Goal: Contribute content

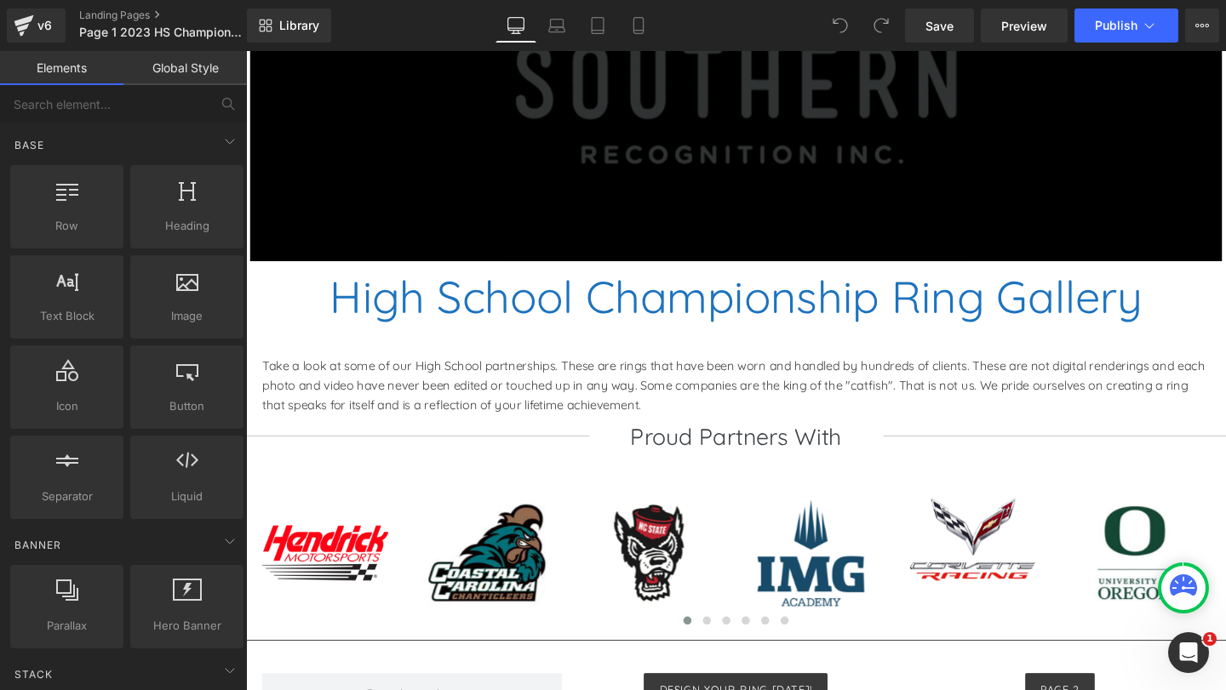
scroll to position [763, 0]
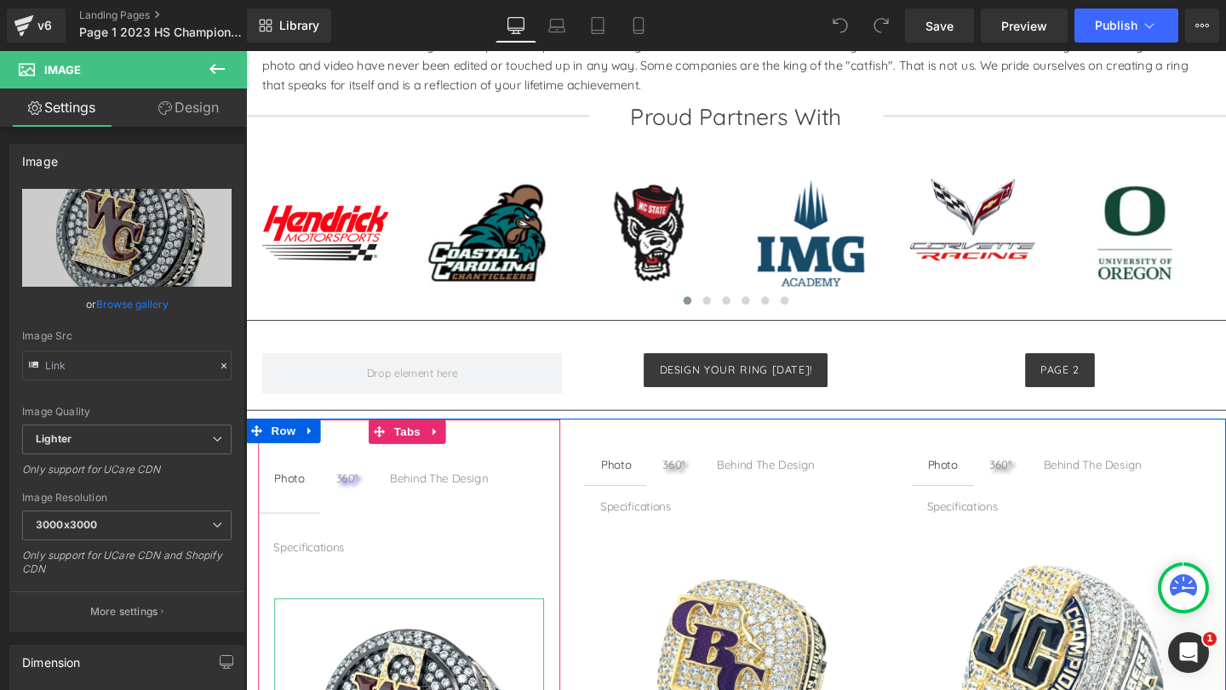
scroll to position [1192, 0]
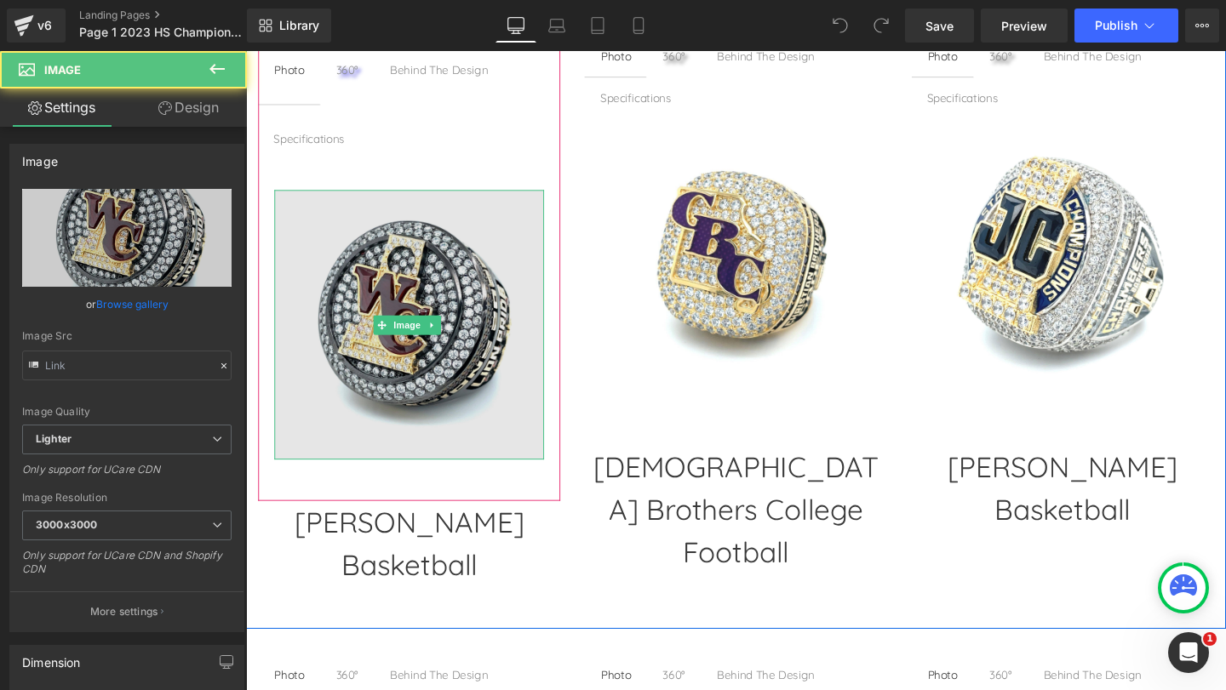
click at [481, 370] on img at bounding box center [417, 338] width 283 height 283
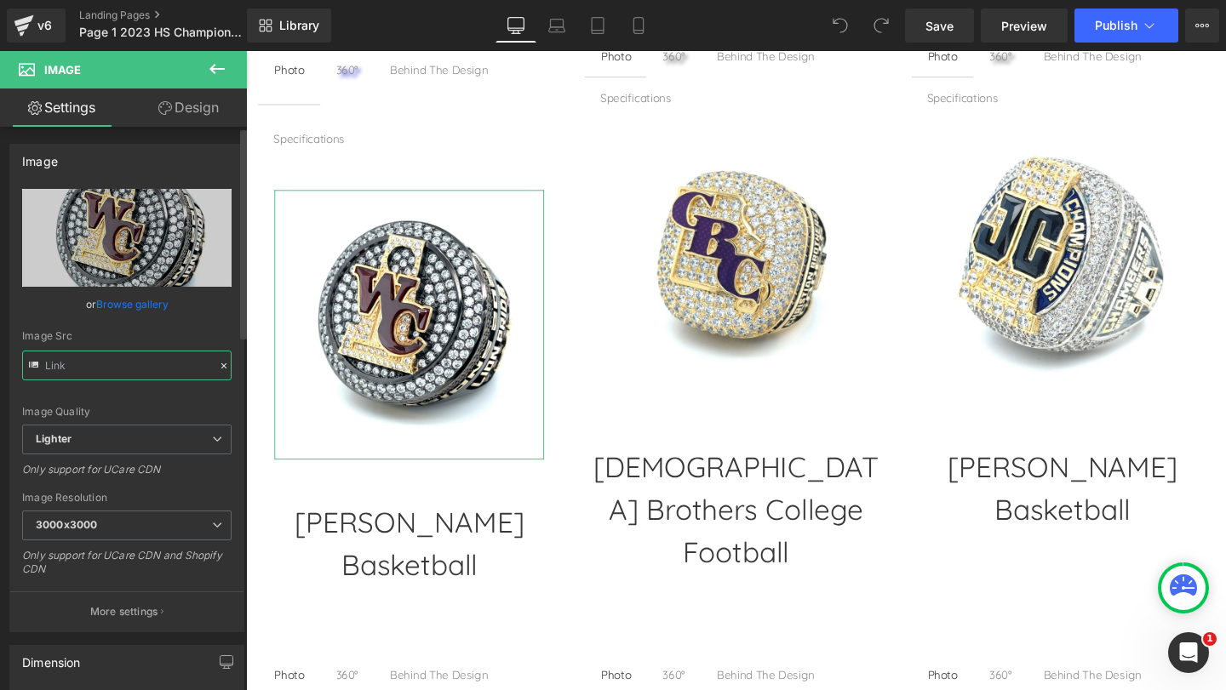
click at [120, 368] on input "text" at bounding box center [126, 366] width 209 height 30
type input "[URL][DOMAIN_NAME]"
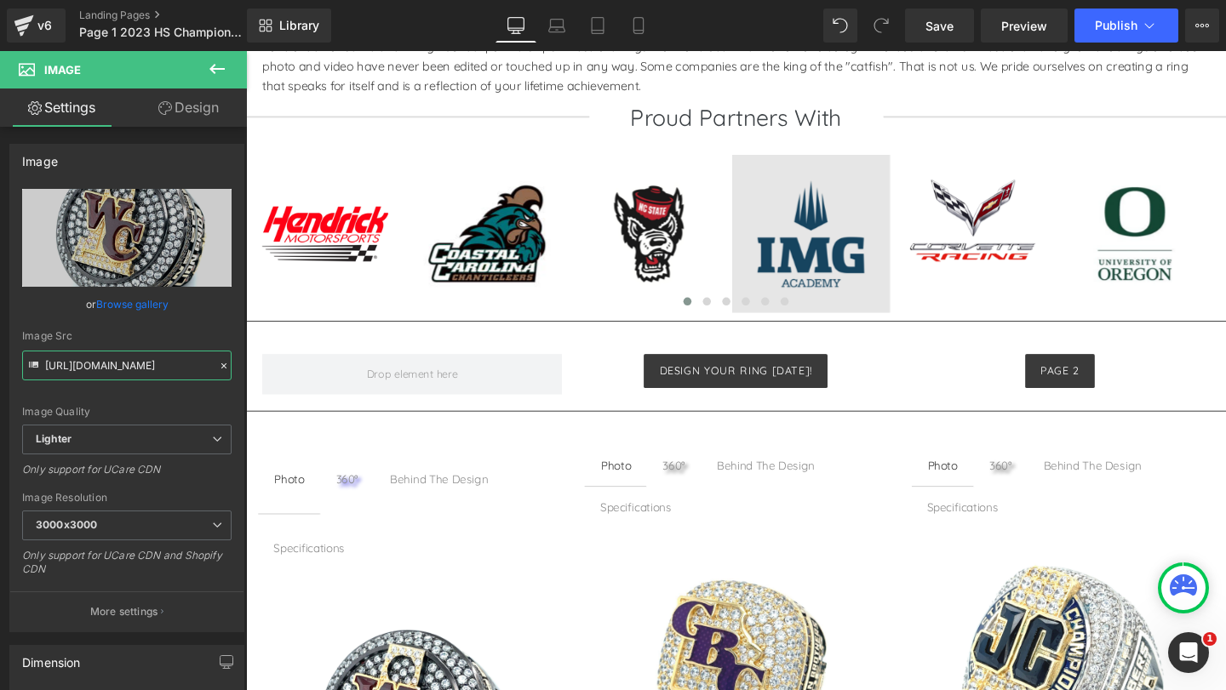
scroll to position [596, 0]
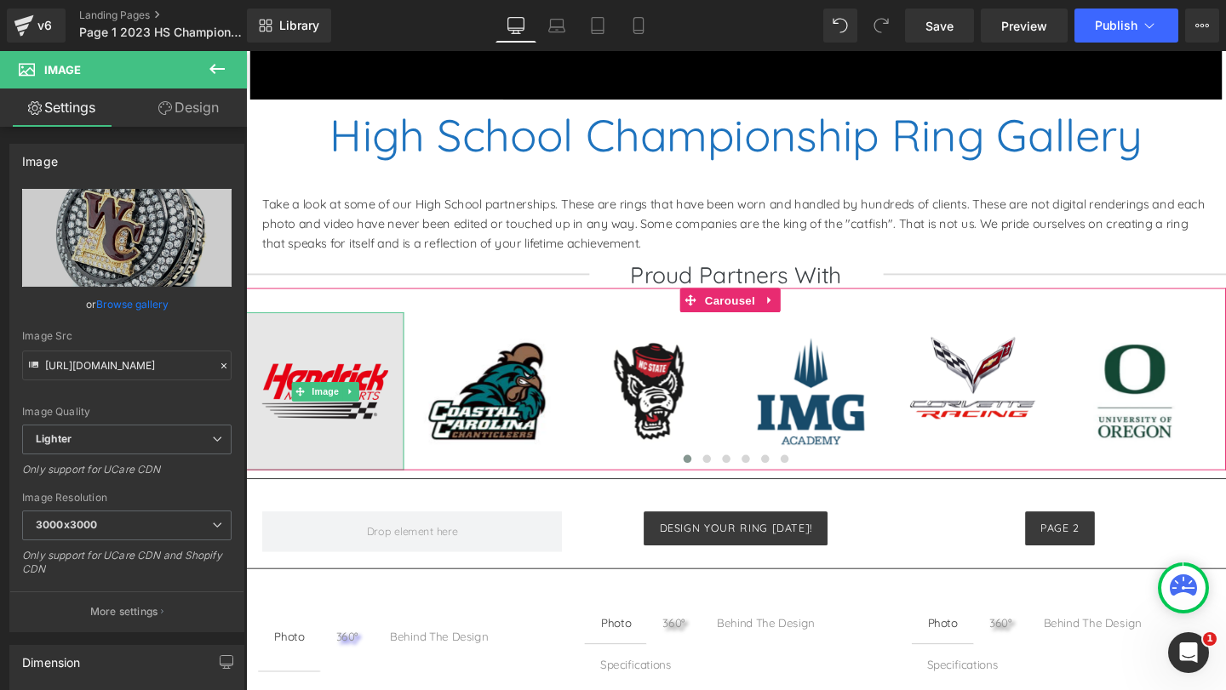
click at [320, 428] on img at bounding box center [329, 409] width 166 height 166
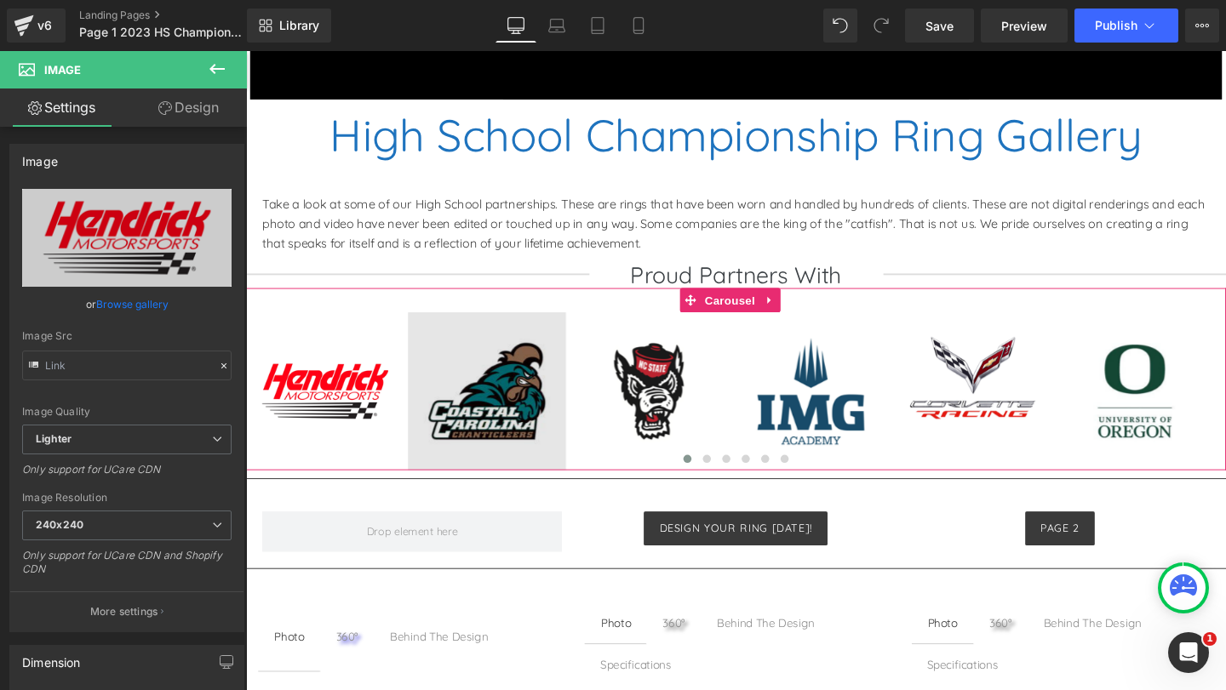
click at [454, 398] on img at bounding box center [499, 409] width 166 height 166
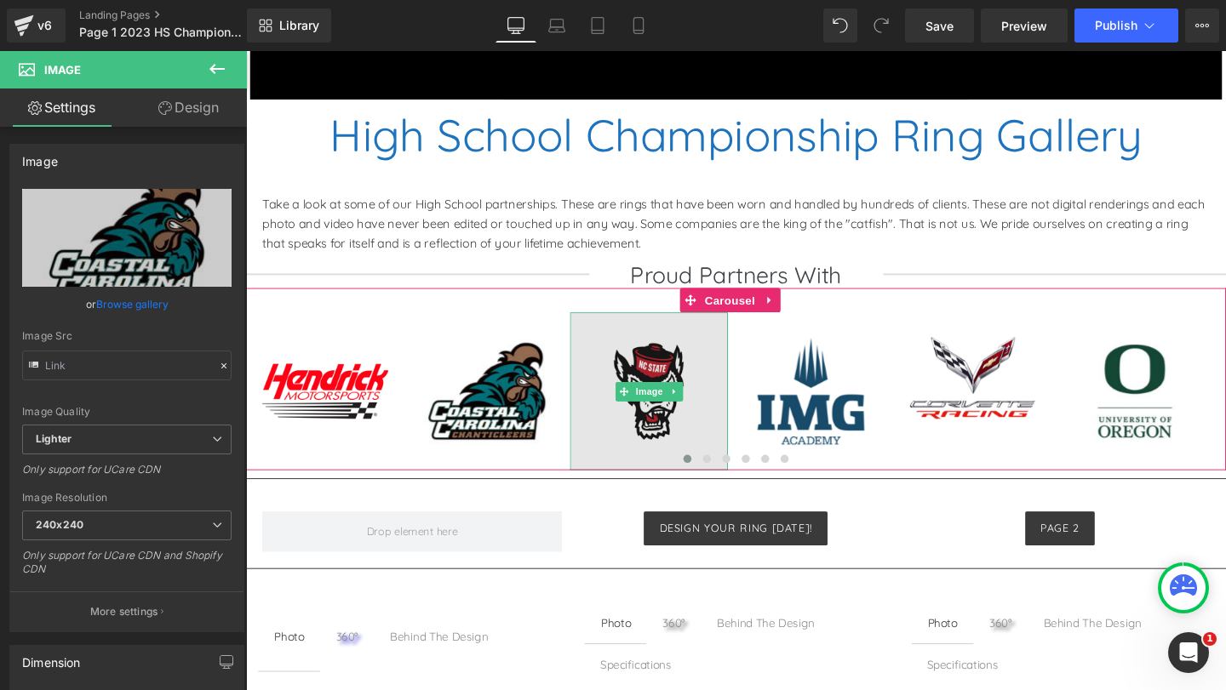
click at [641, 389] on img at bounding box center [669, 409] width 166 height 166
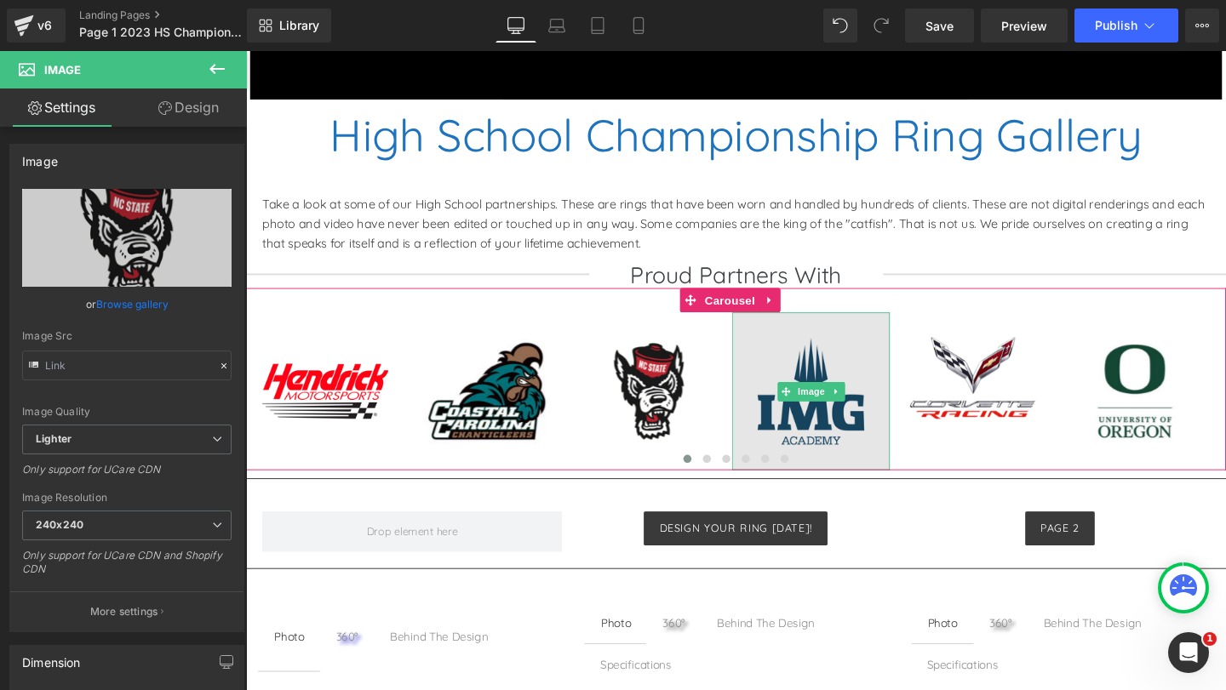
click at [835, 393] on img at bounding box center [840, 409] width 166 height 166
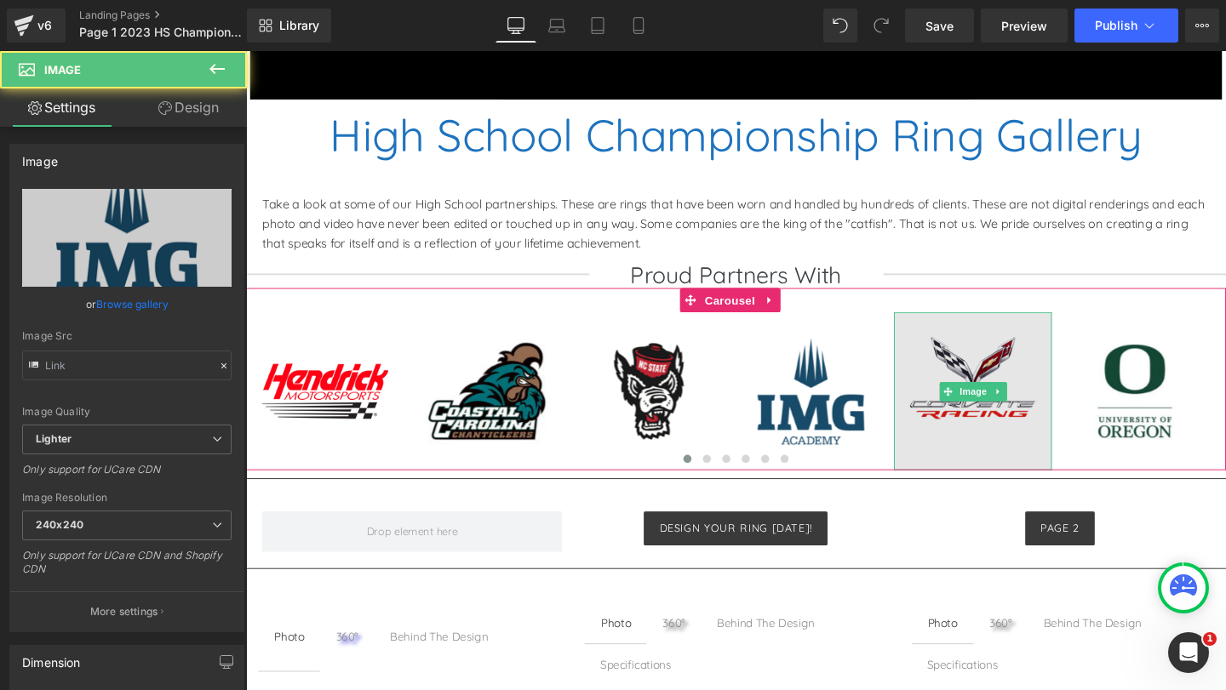
click at [997, 380] on img at bounding box center [1010, 409] width 166 height 166
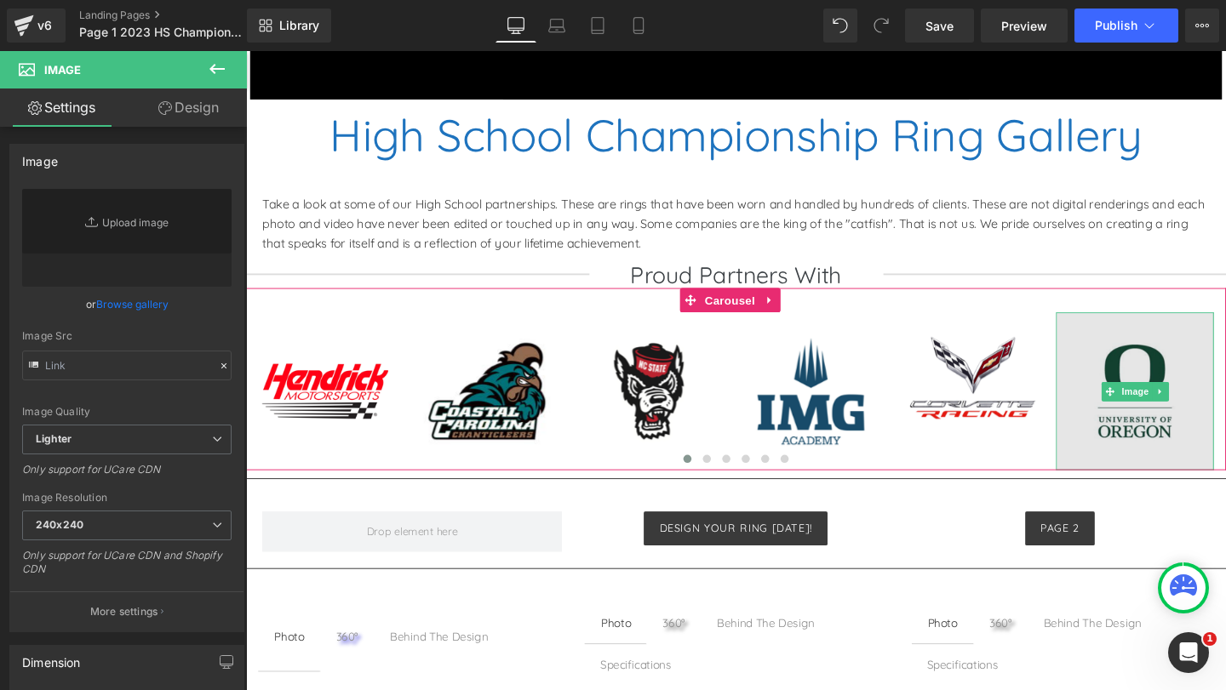
click at [1166, 371] on img at bounding box center [1180, 409] width 166 height 166
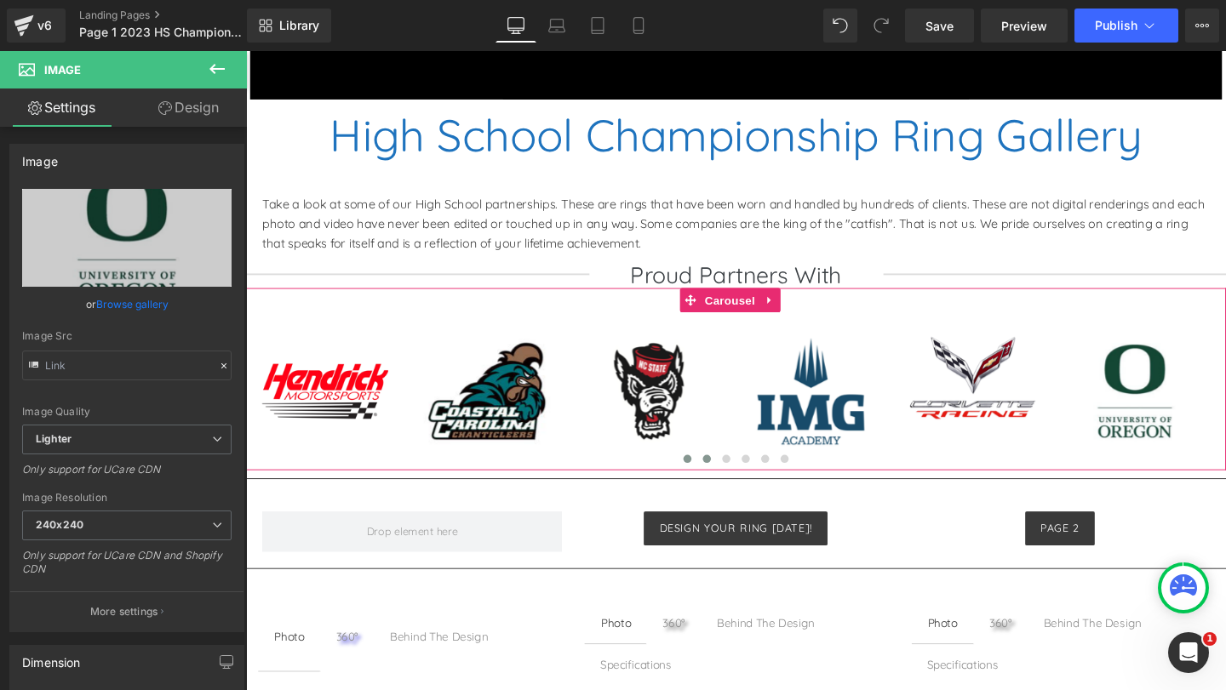
click at [727, 481] on span at bounding box center [730, 480] width 9 height 9
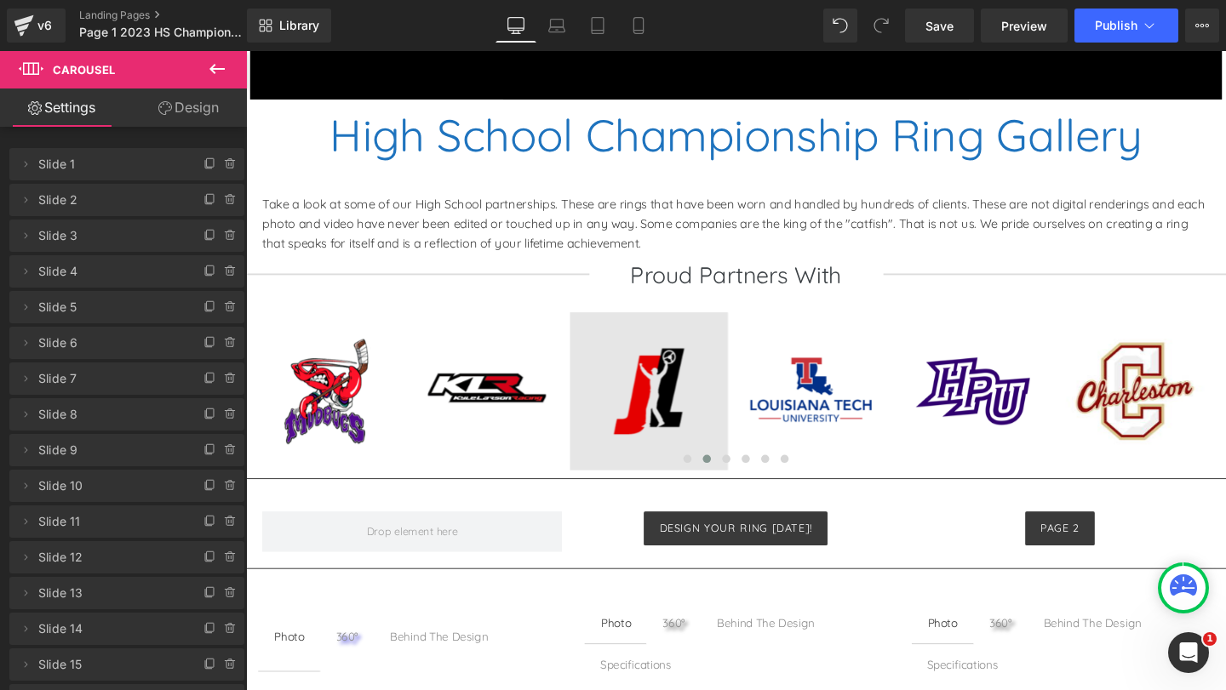
click at [336, 434] on img at bounding box center [329, 409] width 166 height 166
click at [483, 398] on div "Image" at bounding box center [499, 409] width 166 height 166
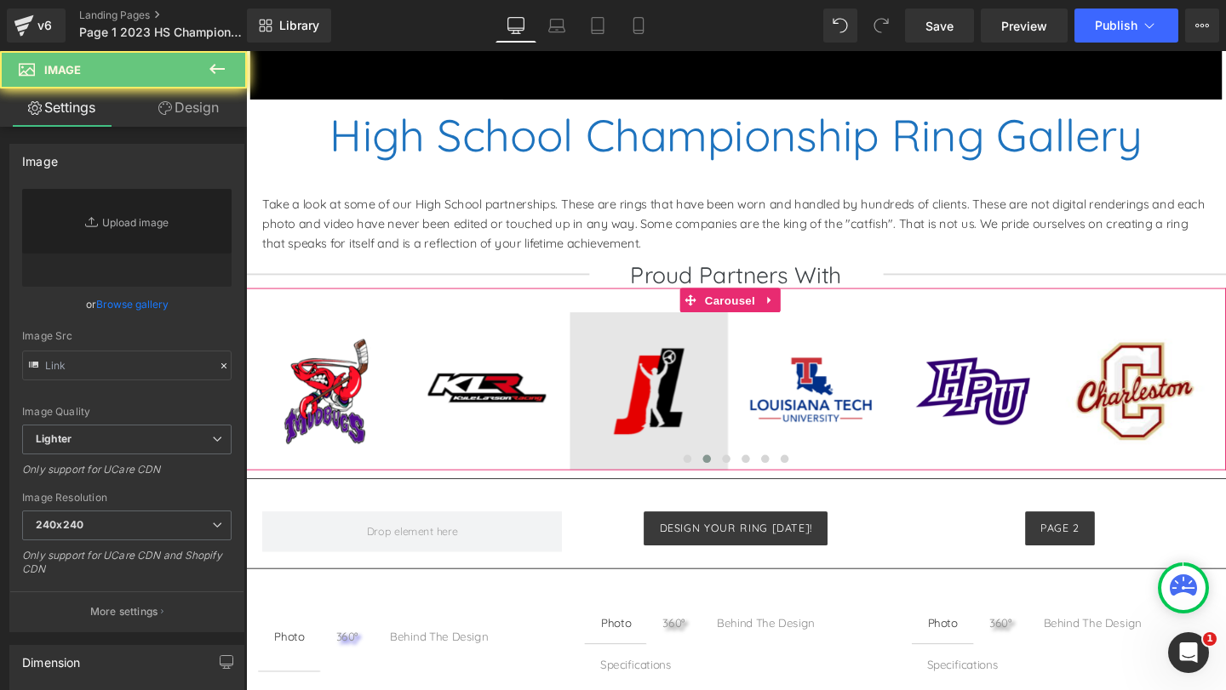
click at [651, 386] on img at bounding box center [669, 409] width 166 height 166
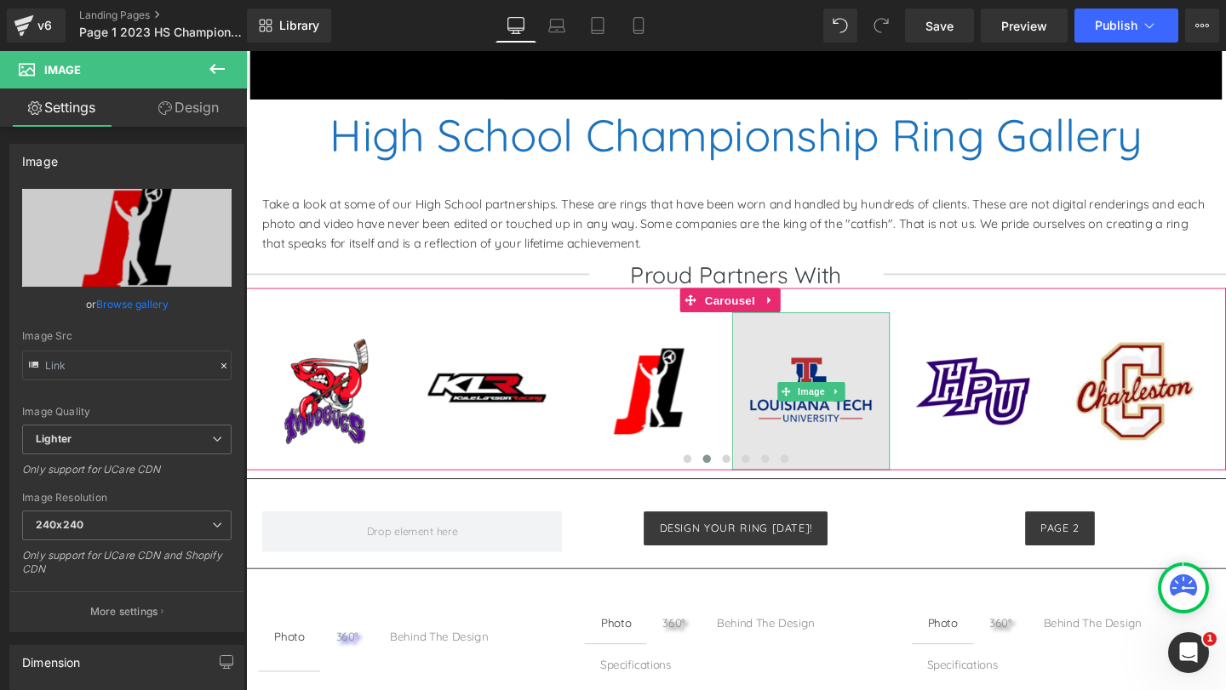
click at [837, 397] on img at bounding box center [840, 409] width 166 height 166
